Goal: Task Accomplishment & Management: Complete application form

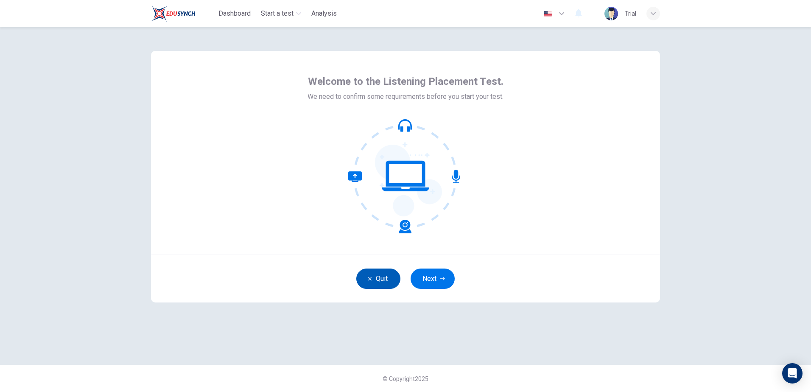
click at [376, 280] on button "Quit" at bounding box center [378, 279] width 44 height 20
click at [438, 284] on button "Next" at bounding box center [433, 279] width 44 height 20
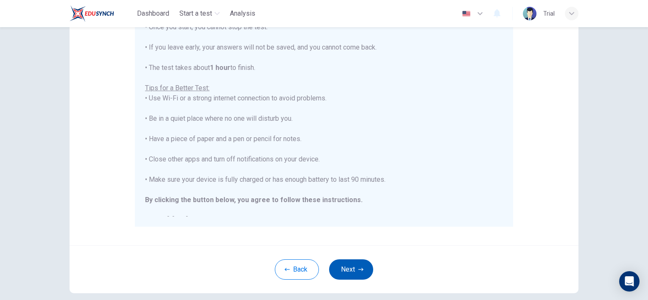
click at [350, 272] on button "Next" at bounding box center [351, 270] width 44 height 20
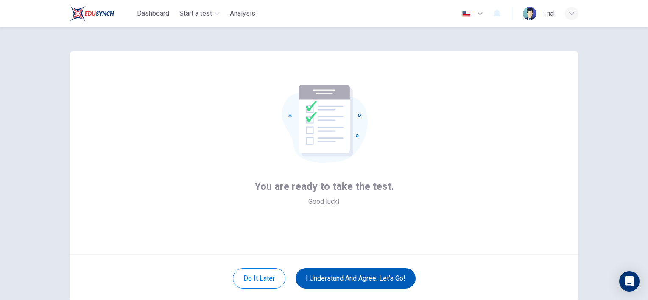
click at [367, 279] on button "I understand and agree. Let’s go!" at bounding box center [356, 279] width 120 height 20
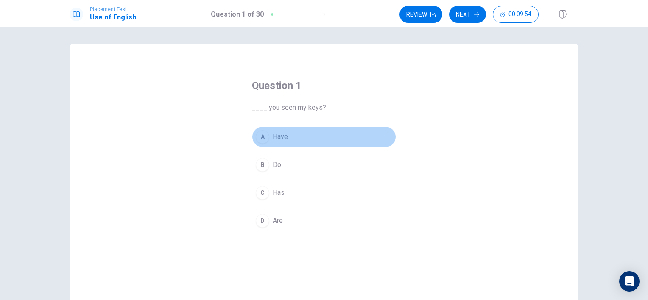
click at [277, 137] on span "Have" at bounding box center [280, 137] width 15 height 10
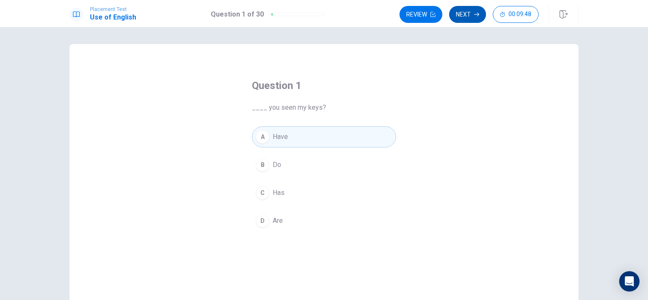
click at [465, 16] on button "Next" at bounding box center [467, 14] width 37 height 17
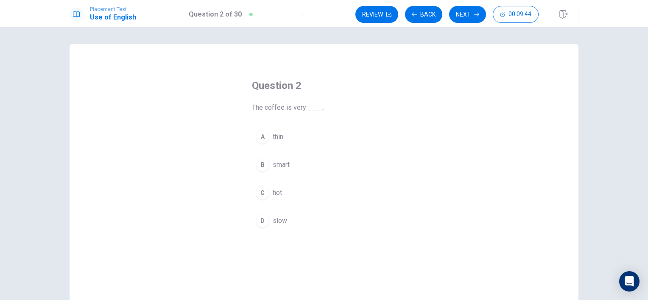
click at [278, 194] on span "hot" at bounding box center [277, 193] width 9 height 10
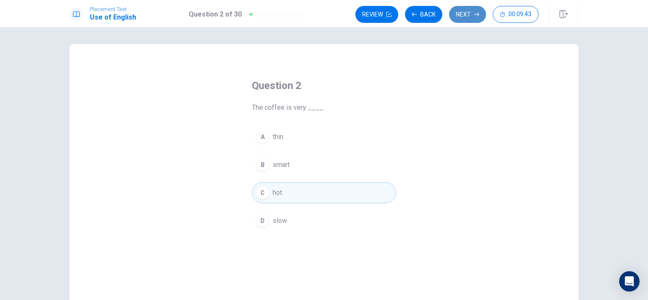
click at [467, 14] on button "Next" at bounding box center [467, 14] width 37 height 17
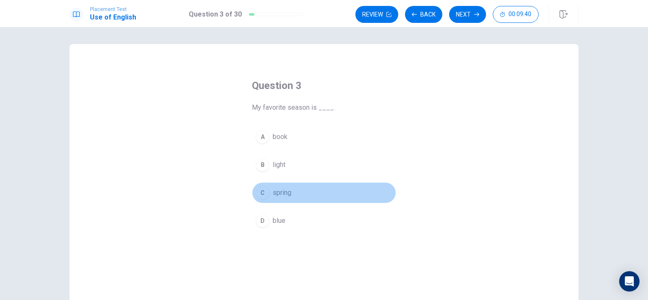
click at [284, 195] on span "spring" at bounding box center [282, 193] width 19 height 10
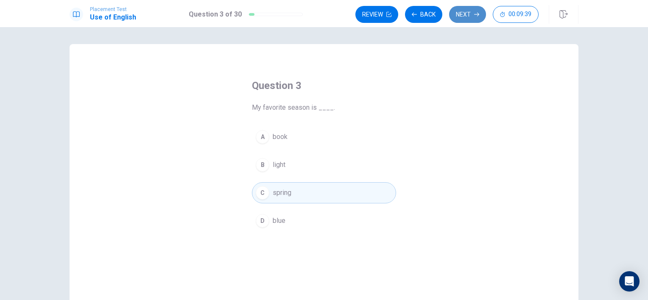
click at [468, 14] on button "Next" at bounding box center [467, 14] width 37 height 17
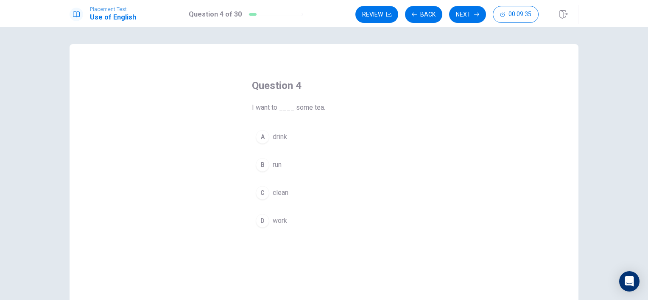
click at [283, 137] on span "drink" at bounding box center [280, 137] width 14 height 10
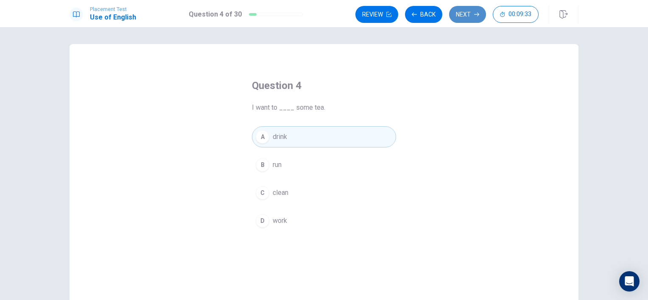
click at [475, 14] on icon "button" at bounding box center [476, 14] width 5 height 5
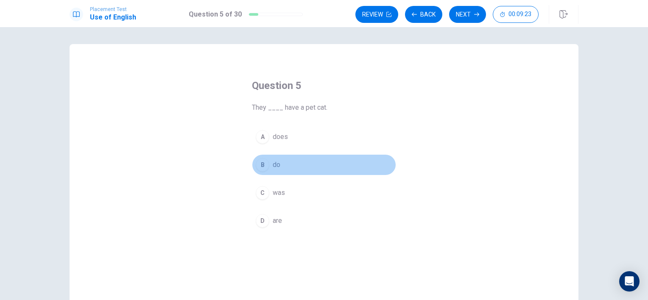
click at [274, 164] on span "do" at bounding box center [277, 165] width 8 height 10
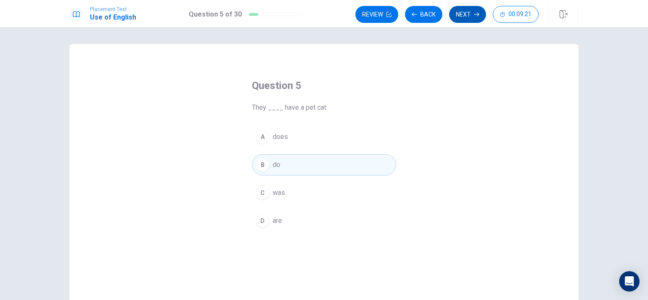
click at [465, 14] on button "Next" at bounding box center [467, 14] width 37 height 17
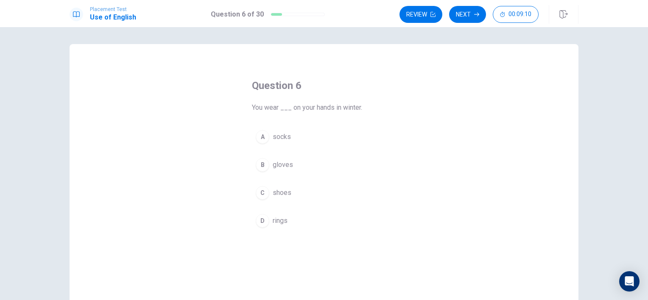
click at [284, 165] on span "gloves" at bounding box center [283, 165] width 20 height 10
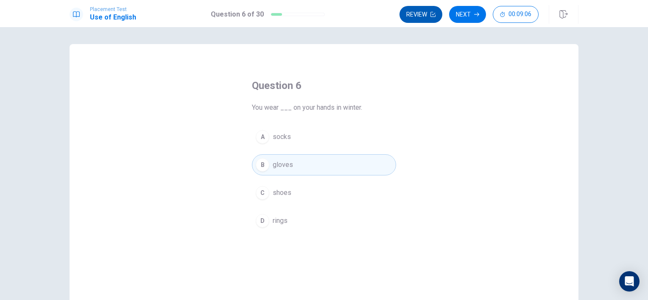
click at [426, 14] on button "Review" at bounding box center [421, 14] width 43 height 17
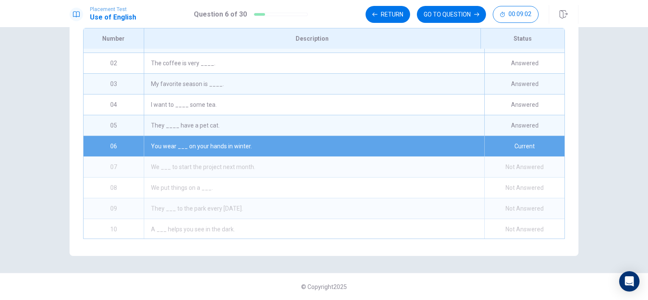
scroll to position [21, 0]
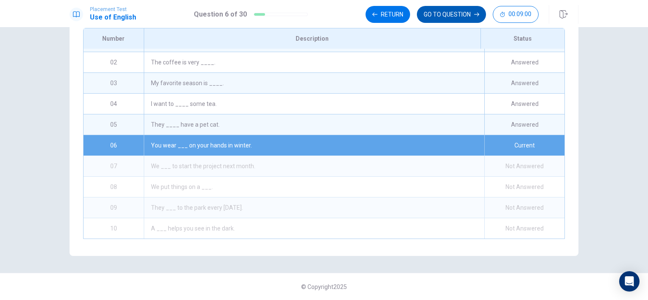
click at [459, 17] on button "GO TO QUESTION" at bounding box center [451, 14] width 69 height 17
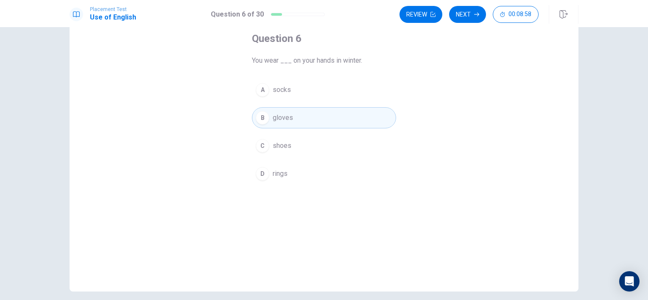
scroll to position [0, 0]
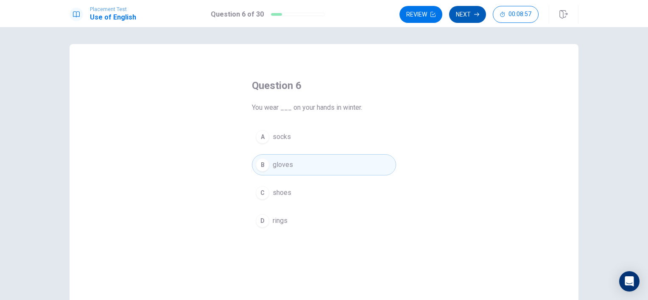
click at [468, 16] on button "Next" at bounding box center [467, 14] width 37 height 17
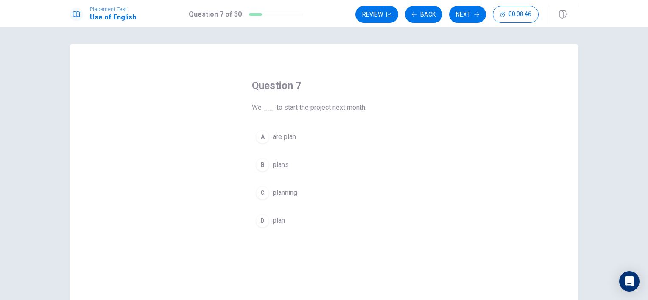
click at [277, 221] on span "plan" at bounding box center [279, 221] width 12 height 10
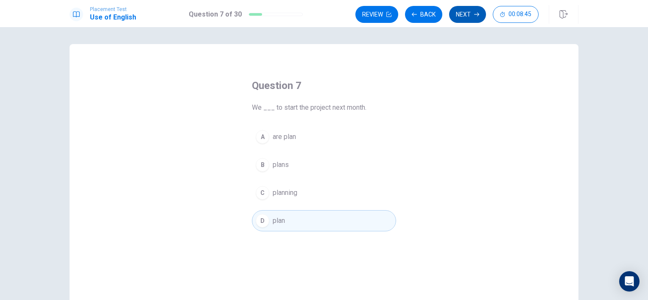
click at [459, 17] on button "Next" at bounding box center [467, 14] width 37 height 17
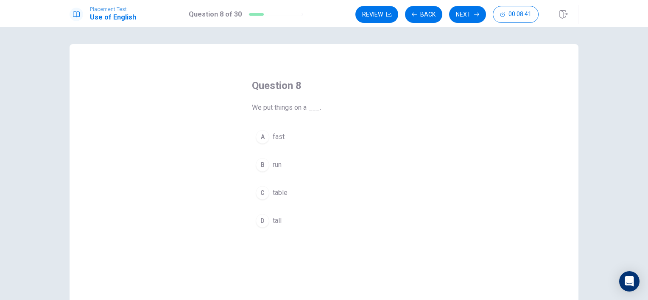
click at [280, 196] on span "table" at bounding box center [280, 193] width 15 height 10
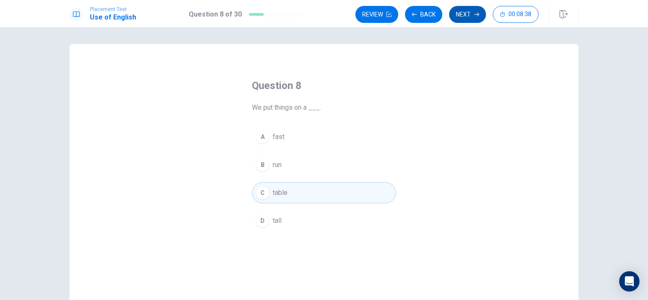
click at [473, 17] on button "Next" at bounding box center [467, 14] width 37 height 17
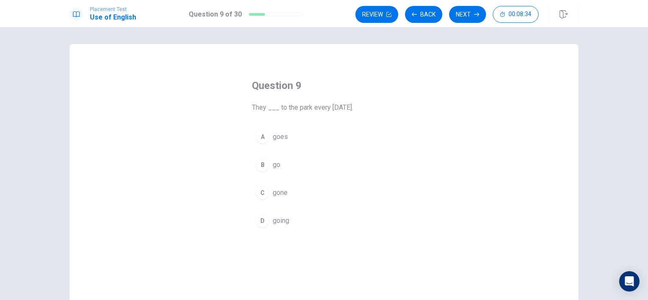
click at [276, 167] on span "go" at bounding box center [277, 165] width 8 height 10
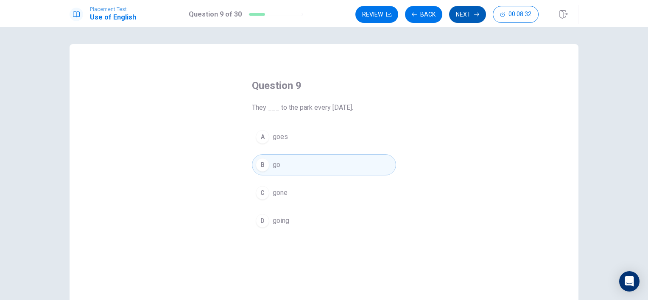
click at [474, 18] on button "Next" at bounding box center [467, 14] width 37 height 17
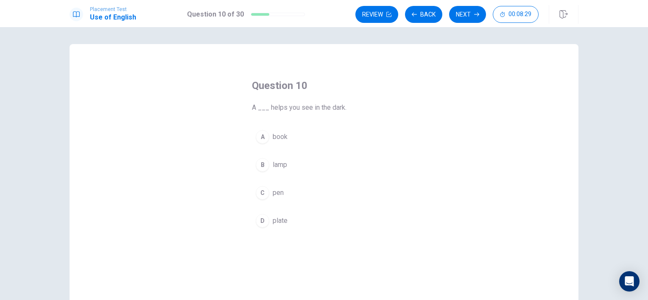
click at [280, 166] on span "lamp" at bounding box center [280, 165] width 14 height 10
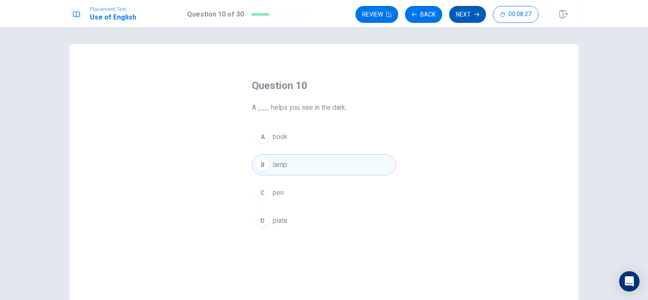
click at [466, 16] on button "Next" at bounding box center [467, 14] width 37 height 17
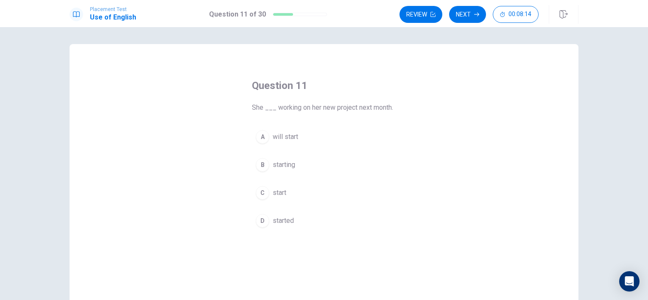
click at [288, 136] on span "will start" at bounding box center [285, 137] width 25 height 10
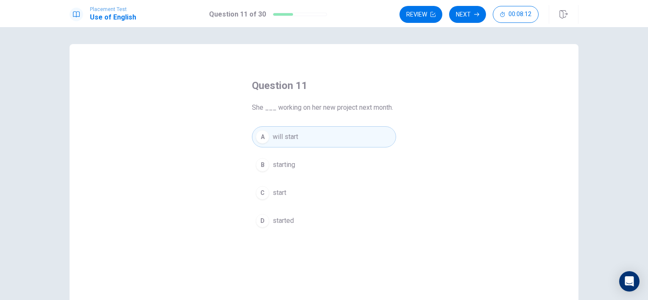
click at [465, 18] on button "Next" at bounding box center [467, 14] width 37 height 17
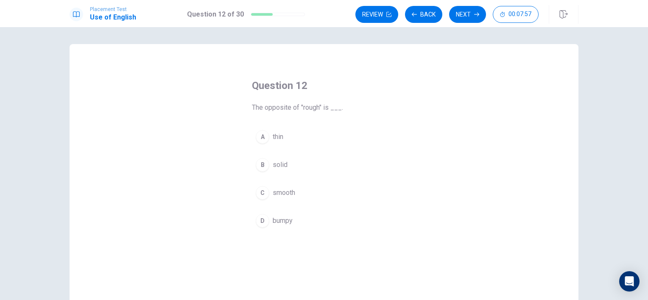
click at [282, 193] on span "smooth" at bounding box center [284, 193] width 22 height 10
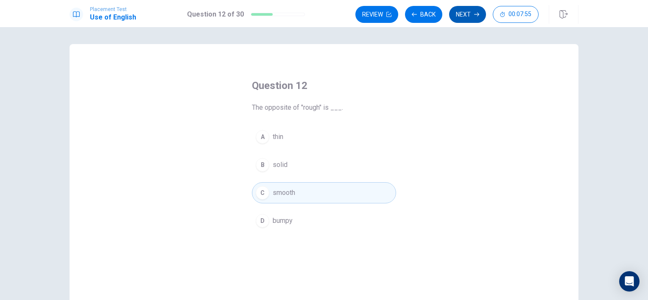
click at [473, 13] on button "Next" at bounding box center [467, 14] width 37 height 17
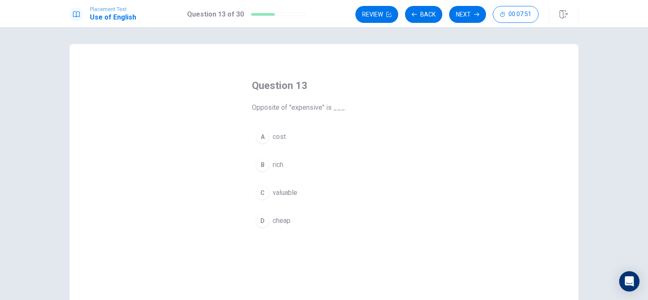
click at [283, 221] on span "cheap" at bounding box center [282, 221] width 18 height 10
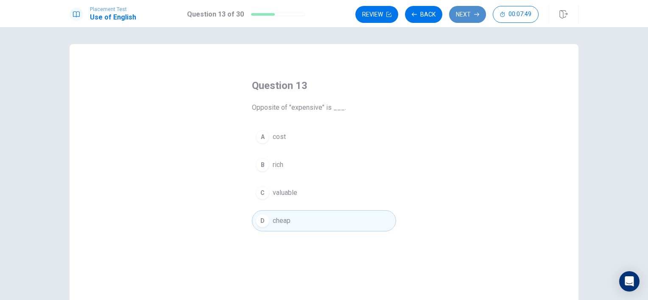
click at [467, 19] on button "Next" at bounding box center [467, 14] width 37 height 17
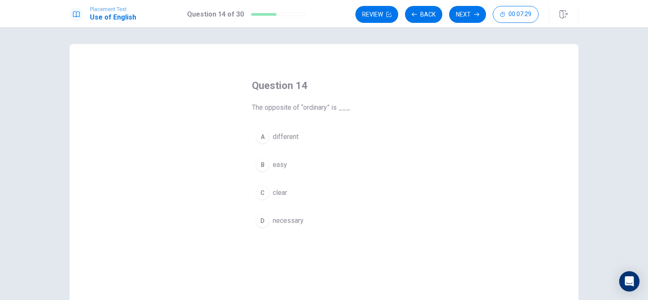
click at [284, 135] on span "different" at bounding box center [286, 137] width 26 height 10
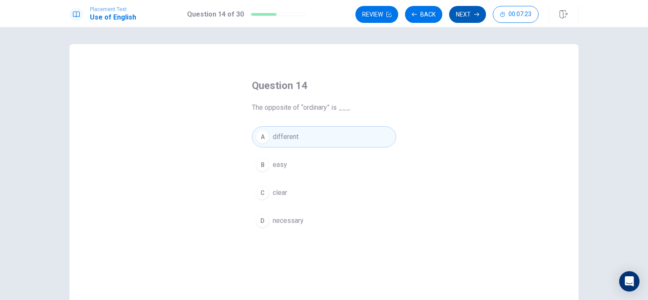
click at [465, 15] on button "Next" at bounding box center [467, 14] width 37 height 17
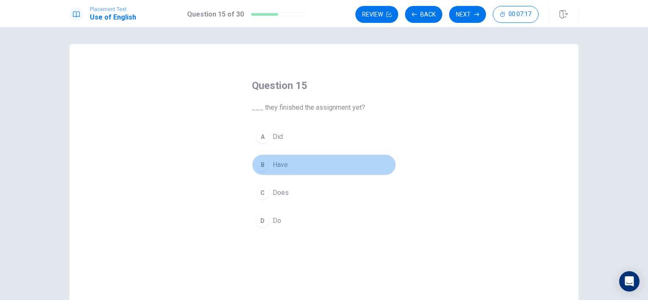
click at [283, 166] on span "Have" at bounding box center [280, 165] width 15 height 10
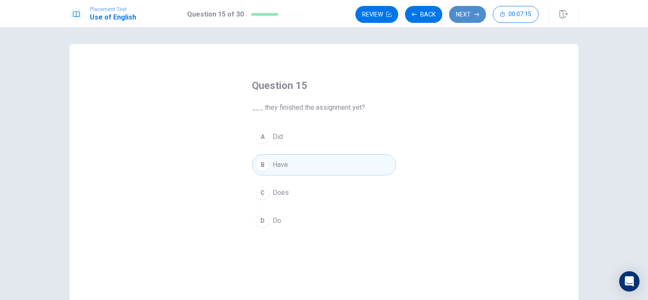
click at [464, 17] on button "Next" at bounding box center [467, 14] width 37 height 17
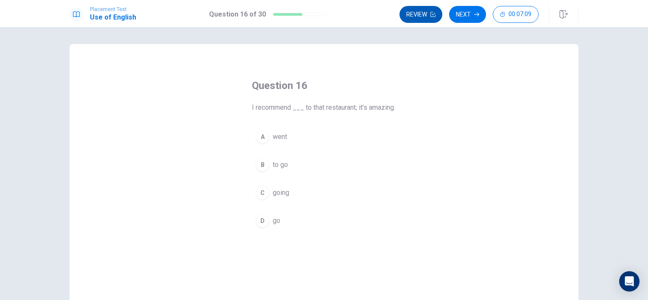
click at [420, 17] on button "Review" at bounding box center [421, 14] width 43 height 17
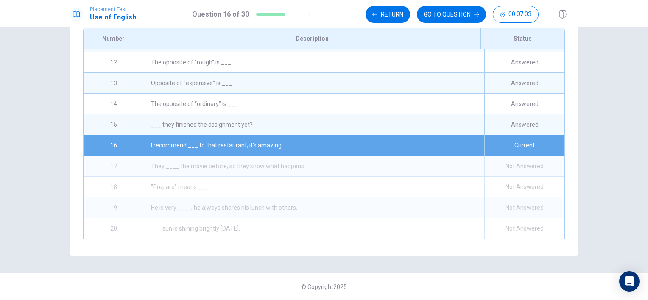
scroll to position [128, 0]
click at [458, 14] on button "GO TO QUESTION" at bounding box center [451, 14] width 69 height 17
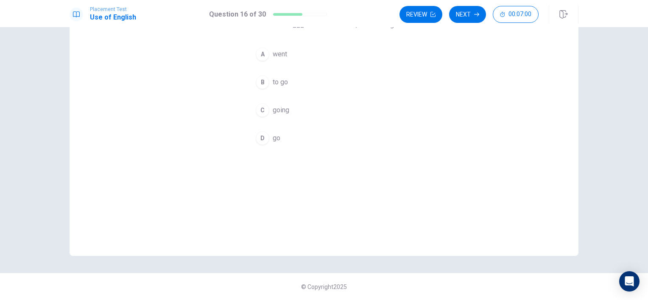
scroll to position [40, 0]
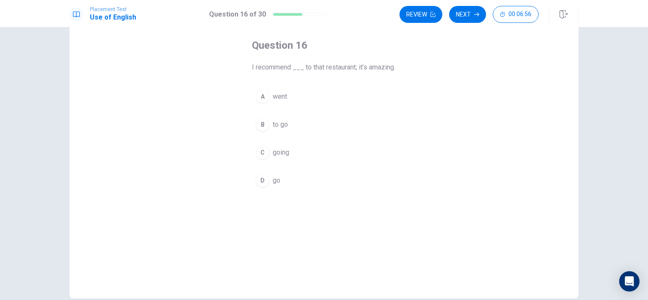
click at [281, 158] on span "going" at bounding box center [281, 153] width 17 height 10
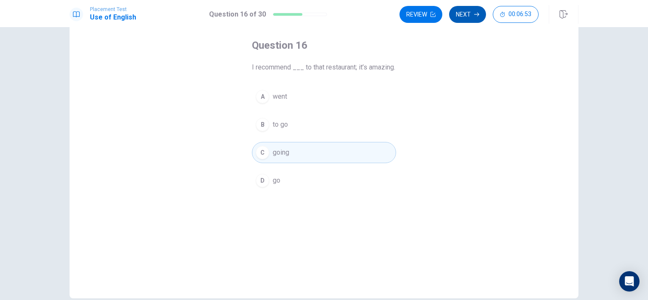
click at [471, 14] on button "Next" at bounding box center [467, 14] width 37 height 17
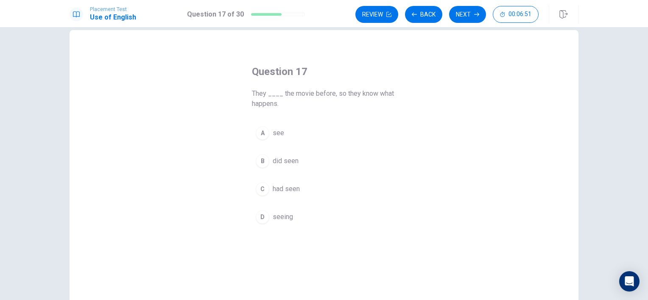
scroll to position [0, 0]
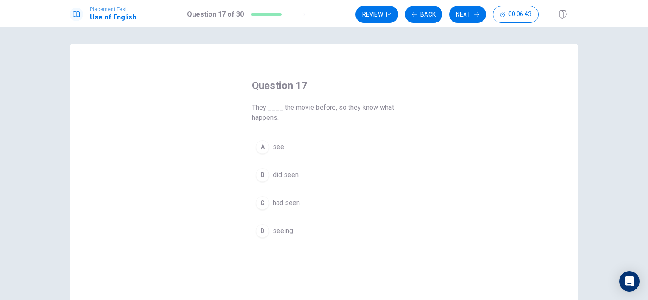
click at [290, 204] on span "had seen" at bounding box center [286, 203] width 27 height 10
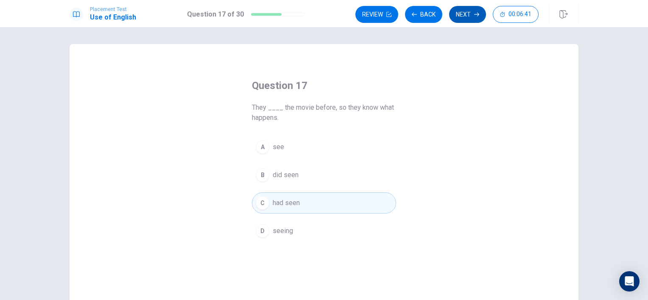
click at [463, 16] on button "Next" at bounding box center [467, 14] width 37 height 17
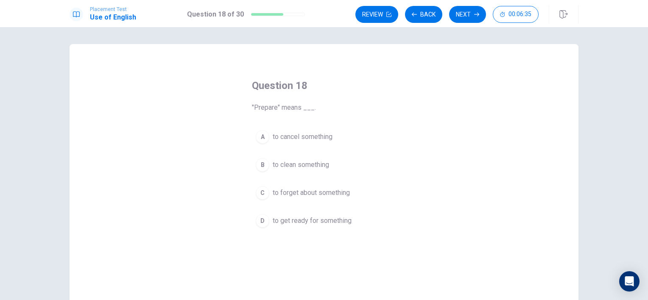
click at [334, 221] on span "to get ready for something" at bounding box center [312, 221] width 79 height 10
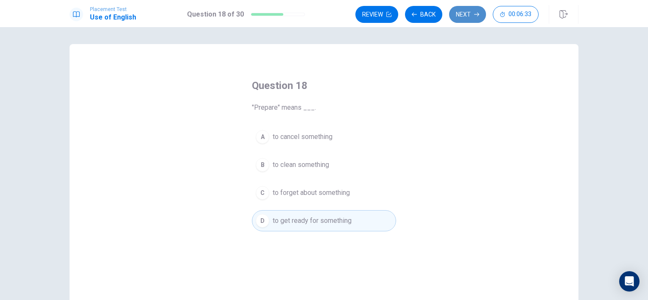
click at [466, 15] on button "Next" at bounding box center [467, 14] width 37 height 17
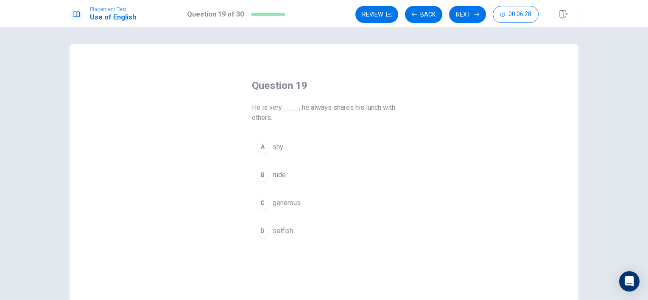
click at [294, 204] on span "generous" at bounding box center [287, 203] width 28 height 10
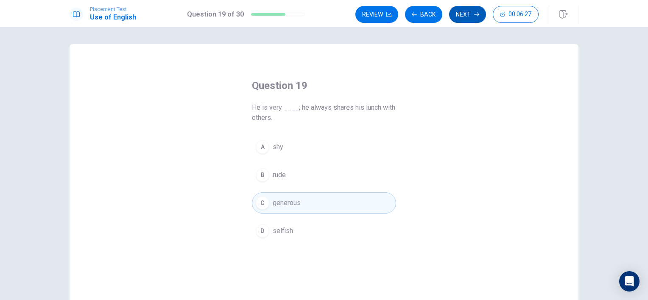
click at [467, 15] on button "Next" at bounding box center [467, 14] width 37 height 17
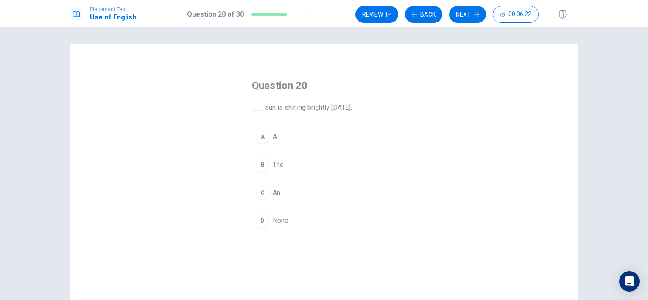
click at [277, 166] on span "The" at bounding box center [278, 165] width 11 height 10
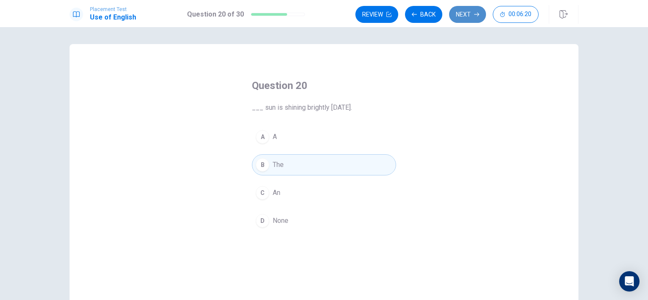
click at [466, 17] on button "Next" at bounding box center [467, 14] width 37 height 17
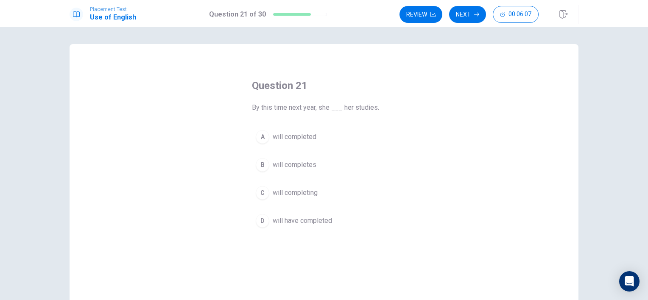
click at [317, 220] on span "will have completed" at bounding box center [302, 221] width 59 height 10
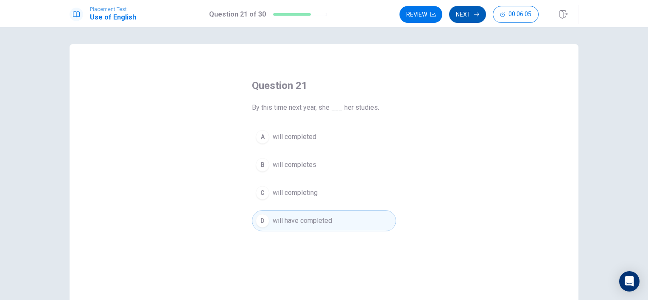
click at [472, 15] on button "Next" at bounding box center [467, 14] width 37 height 17
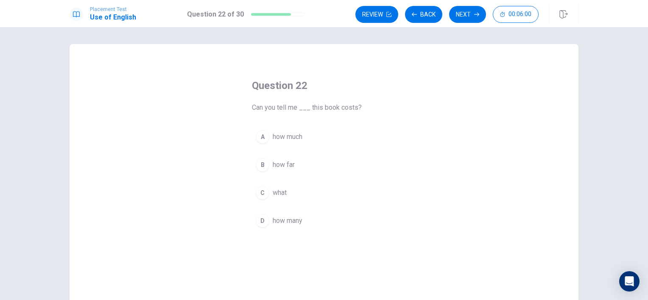
click at [293, 137] on span "how much" at bounding box center [288, 137] width 30 height 10
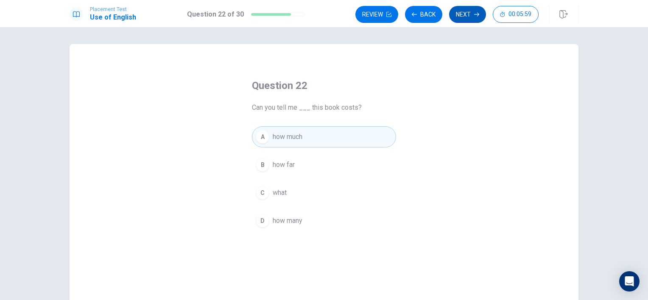
click at [465, 14] on button "Next" at bounding box center [467, 14] width 37 height 17
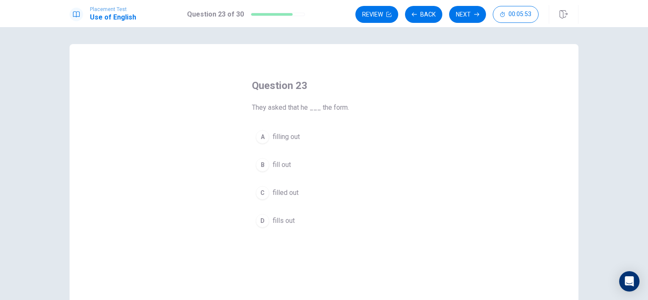
click at [290, 221] on span "fills out" at bounding box center [284, 221] width 22 height 10
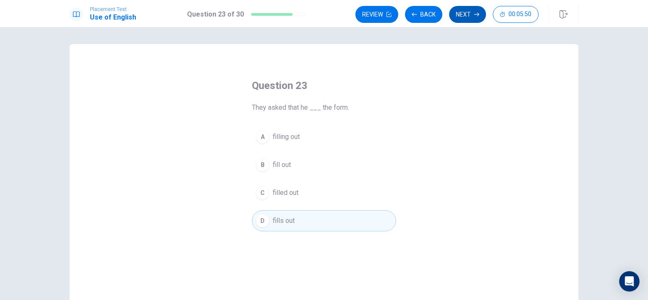
click at [471, 15] on button "Next" at bounding box center [467, 14] width 37 height 17
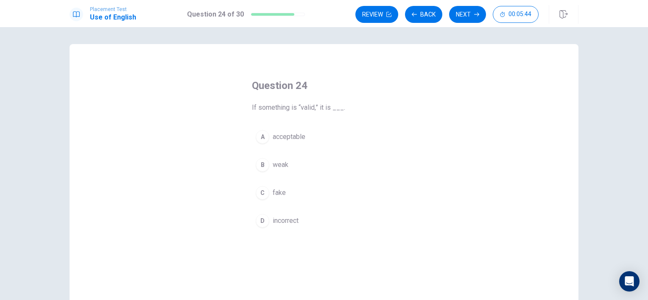
click at [297, 137] on span "acceptable" at bounding box center [289, 137] width 33 height 10
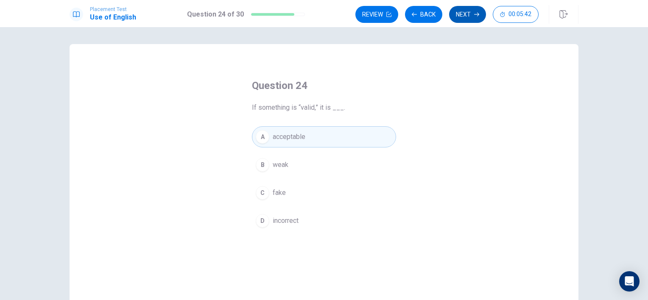
click at [467, 17] on button "Next" at bounding box center [467, 14] width 37 height 17
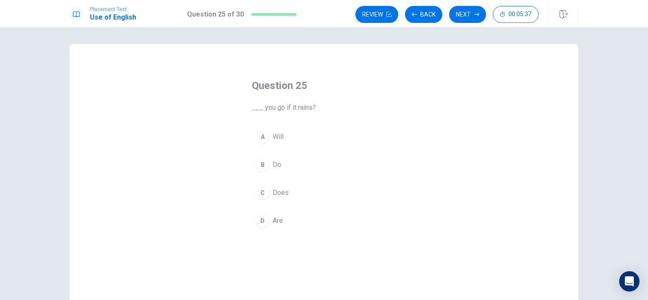
click at [276, 137] on span "Will" at bounding box center [278, 137] width 11 height 10
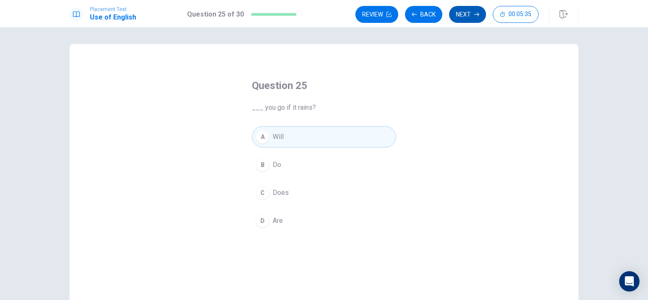
click at [470, 15] on button "Next" at bounding box center [467, 14] width 37 height 17
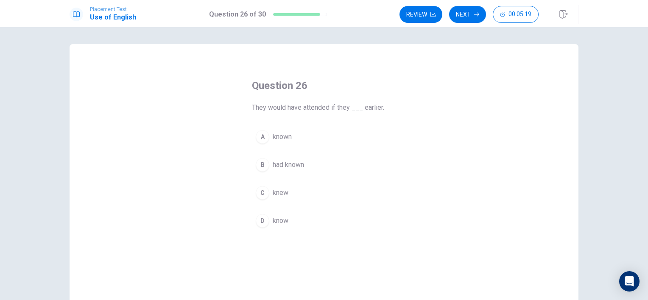
click at [278, 193] on span "knew" at bounding box center [281, 193] width 16 height 10
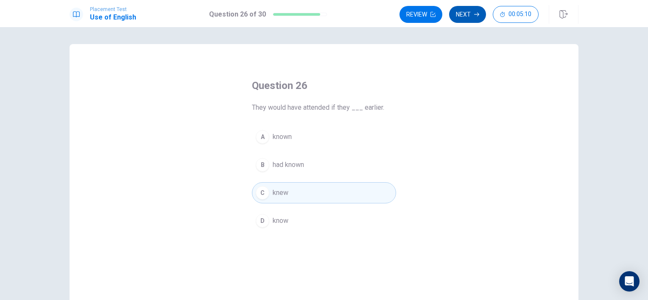
click at [468, 15] on button "Next" at bounding box center [467, 14] width 37 height 17
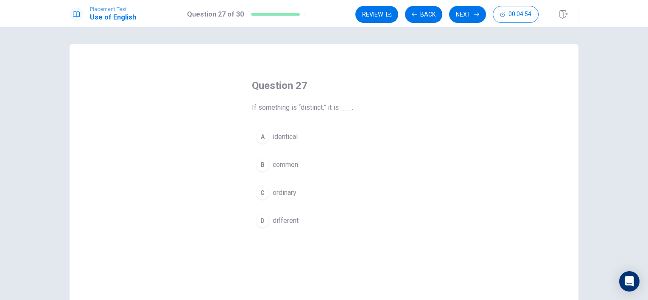
click at [286, 219] on span "different" at bounding box center [286, 221] width 26 height 10
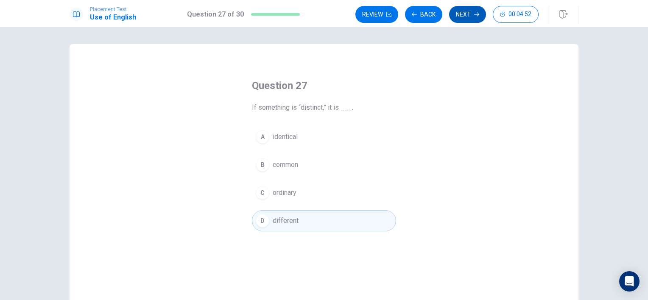
click at [470, 15] on button "Next" at bounding box center [467, 14] width 37 height 17
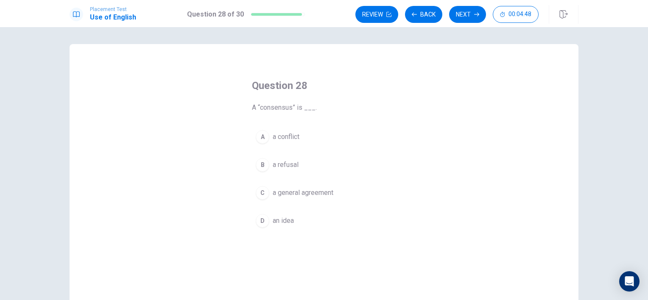
click at [315, 194] on span "a general agreement" at bounding box center [303, 193] width 61 height 10
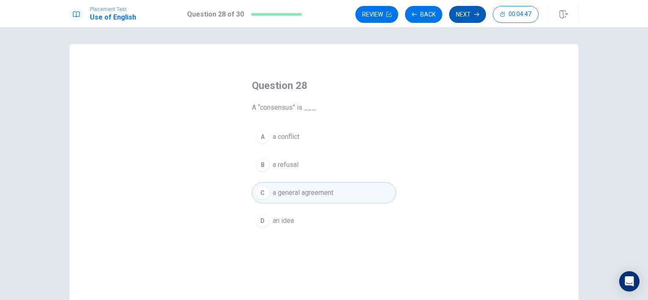
click at [468, 17] on button "Next" at bounding box center [467, 14] width 37 height 17
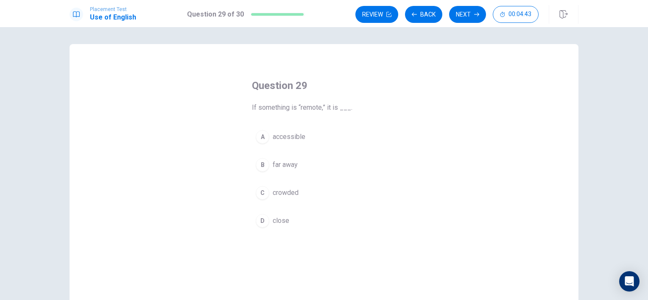
click at [292, 167] on span "far away" at bounding box center [285, 165] width 25 height 10
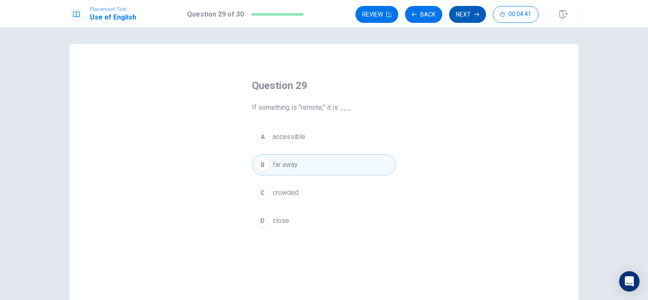
click at [473, 15] on button "Next" at bounding box center [467, 14] width 37 height 17
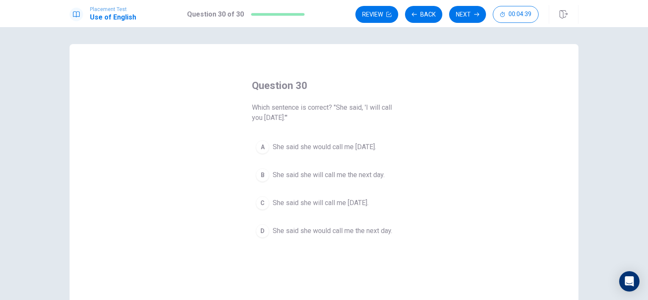
scroll to position [42, 0]
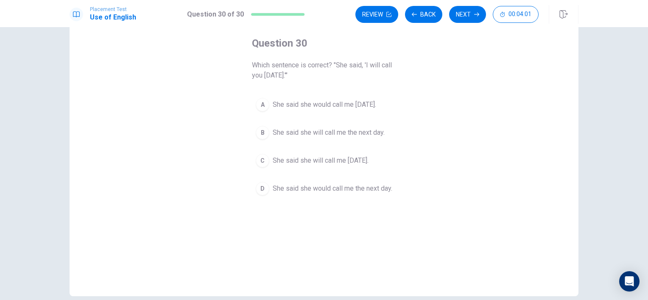
click at [367, 160] on span "She said she will call me tomorrow." at bounding box center [321, 161] width 96 height 10
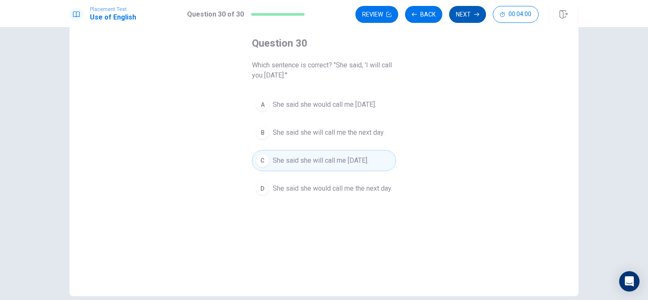
click at [468, 14] on button "Next" at bounding box center [467, 14] width 37 height 17
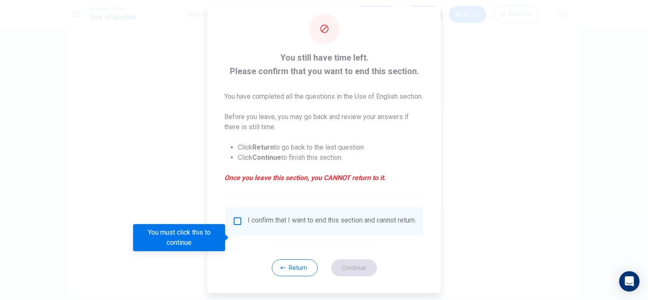
scroll to position [26, 0]
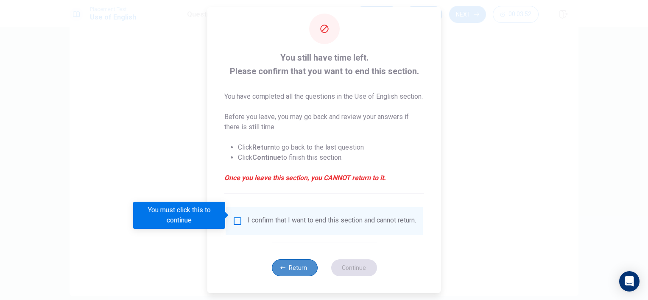
click at [303, 271] on button "Return" at bounding box center [295, 268] width 46 height 17
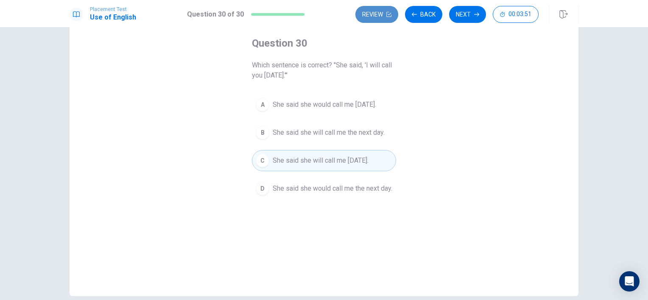
click at [379, 14] on button "Review" at bounding box center [376, 14] width 43 height 17
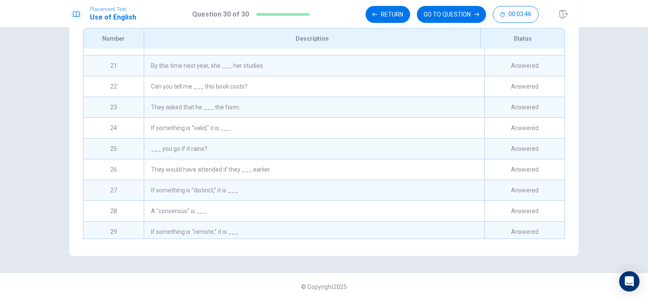
scroll to position [435, 0]
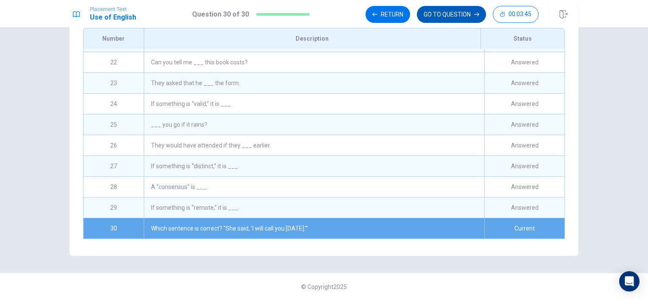
click at [458, 12] on button "GO TO QUESTION" at bounding box center [451, 14] width 69 height 17
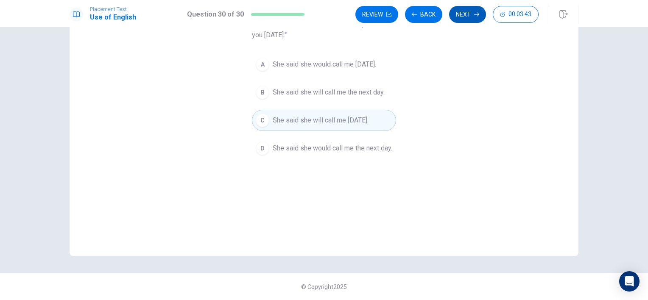
click at [468, 14] on button "Next" at bounding box center [467, 14] width 37 height 17
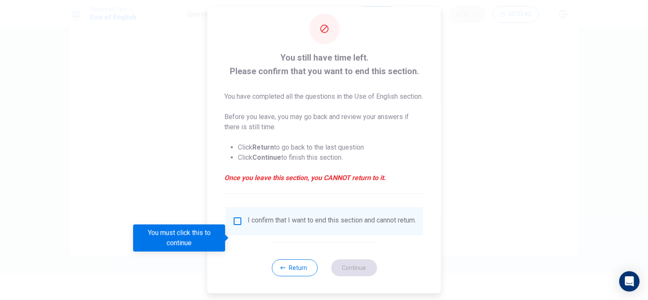
scroll to position [26, 0]
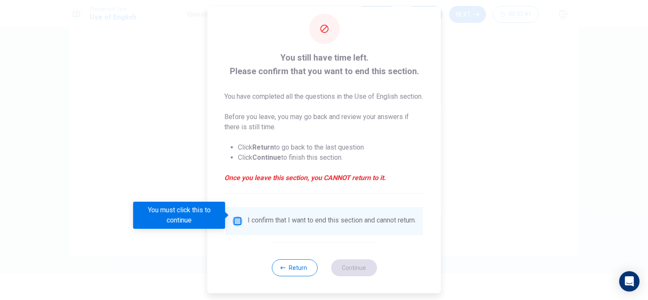
click at [239, 216] on input "You must click this to continue" at bounding box center [237, 221] width 10 height 10
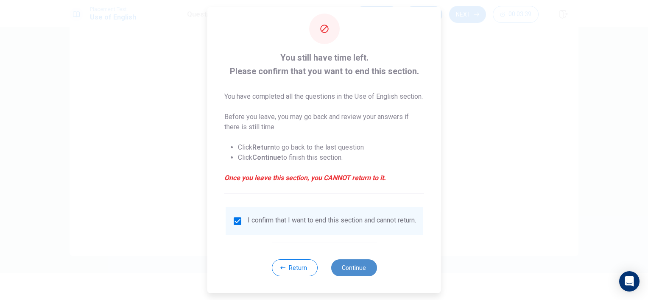
click at [355, 269] on button "Continue" at bounding box center [354, 268] width 46 height 17
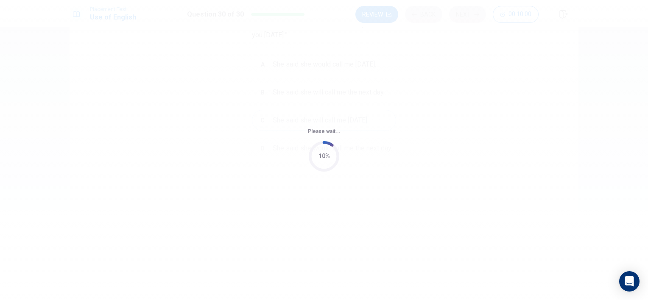
scroll to position [8, 0]
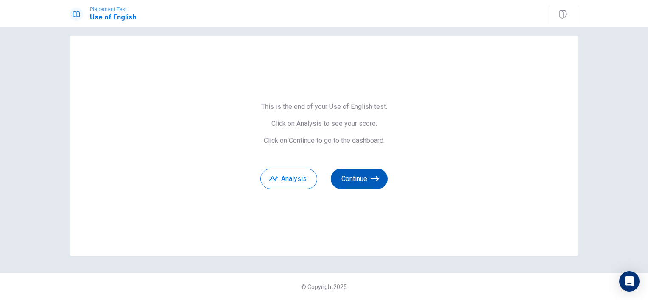
click at [358, 177] on button "Continue" at bounding box center [359, 179] width 57 height 20
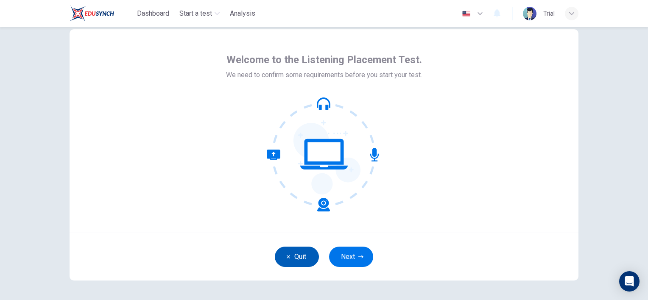
scroll to position [53, 0]
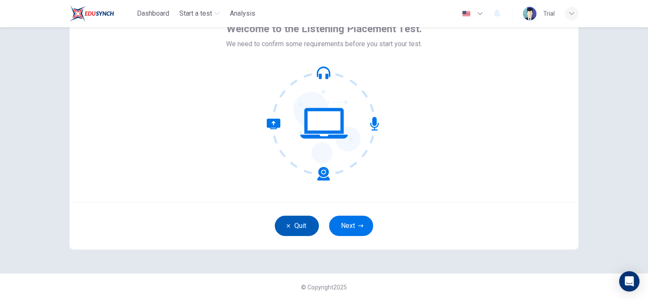
click at [300, 226] on button "Quit" at bounding box center [297, 226] width 44 height 20
